Goal: Task Accomplishment & Management: Use online tool/utility

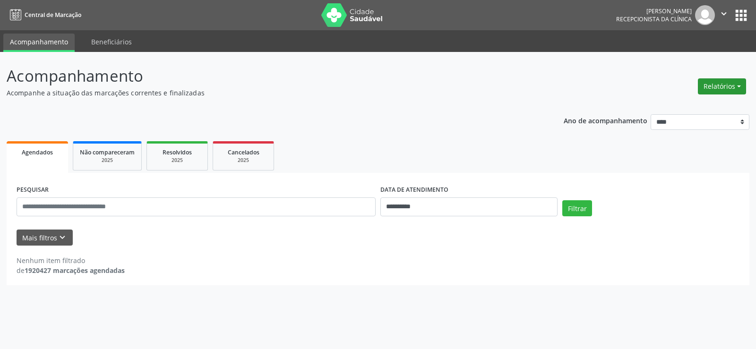
click at [734, 85] on button "Relatórios" at bounding box center [722, 86] width 48 height 16
click at [670, 107] on link "Agendamentos" at bounding box center [696, 106] width 102 height 13
select select "*"
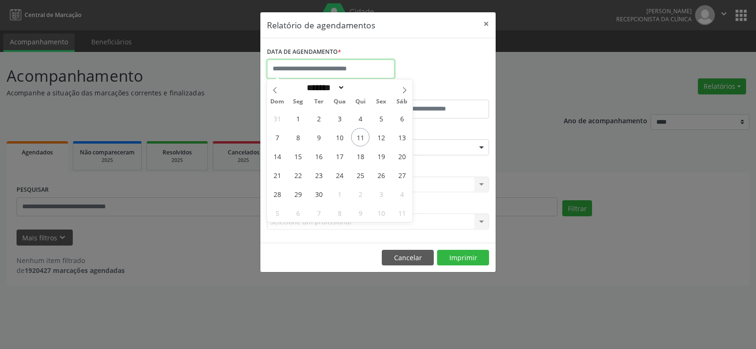
click at [304, 62] on input "text" at bounding box center [331, 69] width 128 height 19
drag, startPoint x: 292, startPoint y: 176, endPoint x: 314, endPoint y: 181, distance: 23.3
click at [316, 181] on div "31 1 2 3 4 5 6 7 8 9 10 11 12 13 14 15 16 17 18 19 20 21 22 23 24 25 26 27 28 2…" at bounding box center [340, 165] width 146 height 113
click at [301, 175] on span "22" at bounding box center [298, 175] width 18 height 18
type input "**********"
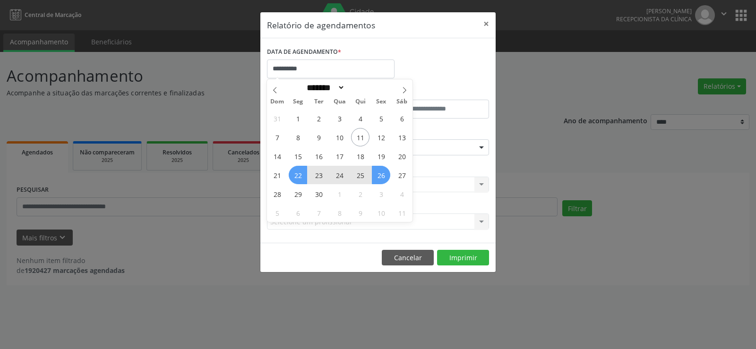
drag, startPoint x: 301, startPoint y: 175, endPoint x: 376, endPoint y: 174, distance: 75.2
click at [376, 174] on div "31 1 2 3 4 5 6 7 8 9 10 11 12 13 14 15 16 17 18 19 20 21 22 23 24 25 26 27 28 2…" at bounding box center [340, 165] width 146 height 113
click at [384, 175] on span "26" at bounding box center [381, 175] width 18 height 18
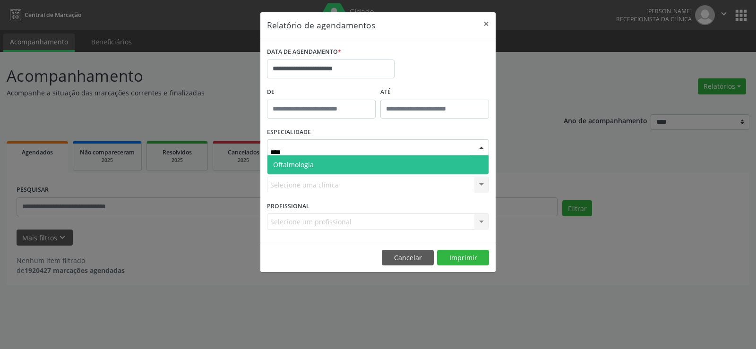
type input "*****"
click at [349, 166] on span "Oftalmologia" at bounding box center [378, 165] width 221 height 19
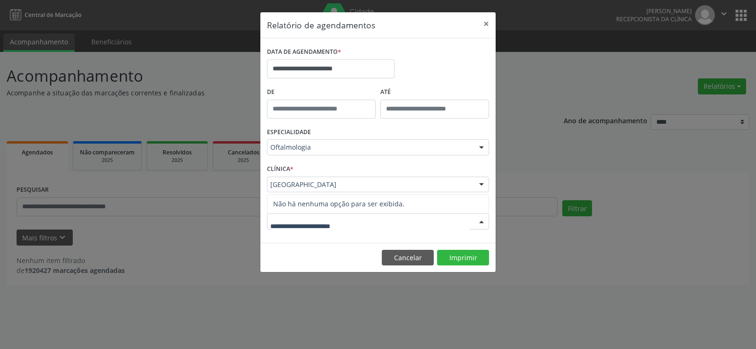
click at [483, 223] on div at bounding box center [482, 222] width 14 height 16
type input "**********"
click at [467, 257] on button "Imprimir" at bounding box center [463, 258] width 52 height 16
click at [488, 25] on button "×" at bounding box center [486, 23] width 19 height 23
